Goal: Task Accomplishment & Management: Manage account settings

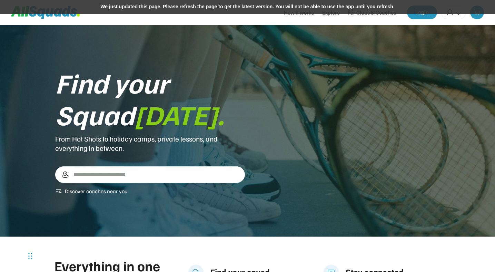
scroll to position [536, 0]
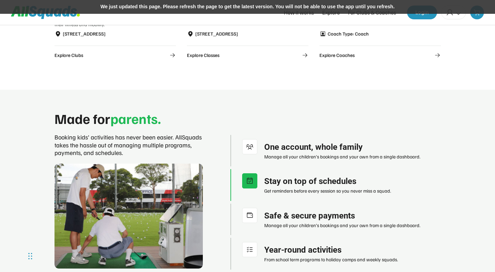
click at [295, 7] on div "We just updated this page. Please refresh the page to get the latest version. Y…" at bounding box center [247, 7] width 495 height 14
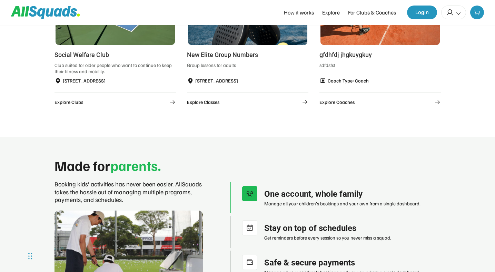
scroll to position [488, 0]
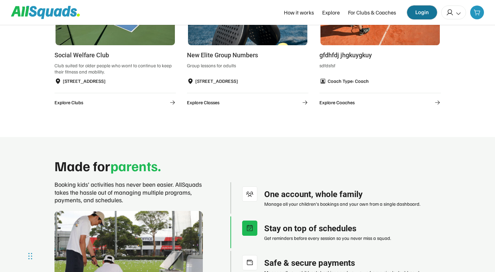
click at [423, 14] on button "Login" at bounding box center [422, 13] width 30 height 14
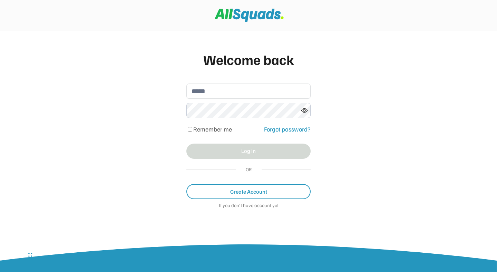
click at [366, 80] on div "Welcome back Remember me Forgot password? Log in OR Create Account If you don't…" at bounding box center [248, 136] width 497 height 272
click at [369, 88] on div "Welcome back Remember me Forgot password? Log in OR Create Account If you don't…" at bounding box center [248, 136] width 497 height 272
